Goal: Task Accomplishment & Management: Manage account settings

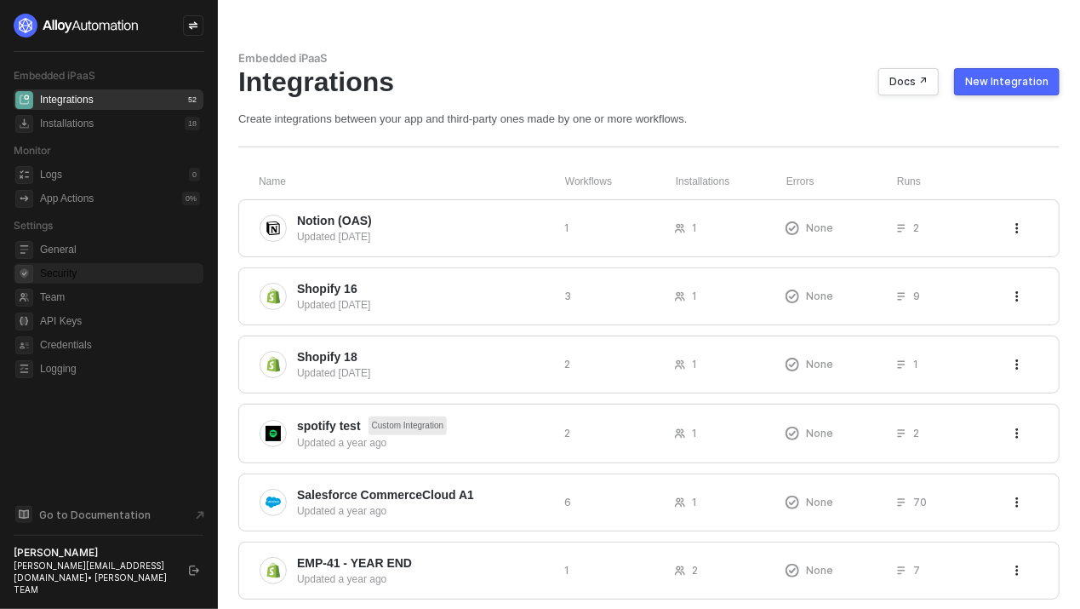
click at [40, 272] on span "Security" at bounding box center [120, 273] width 160 height 20
click at [120, 272] on span "Security" at bounding box center [120, 273] width 160 height 20
